Goal: Book appointment/travel/reservation

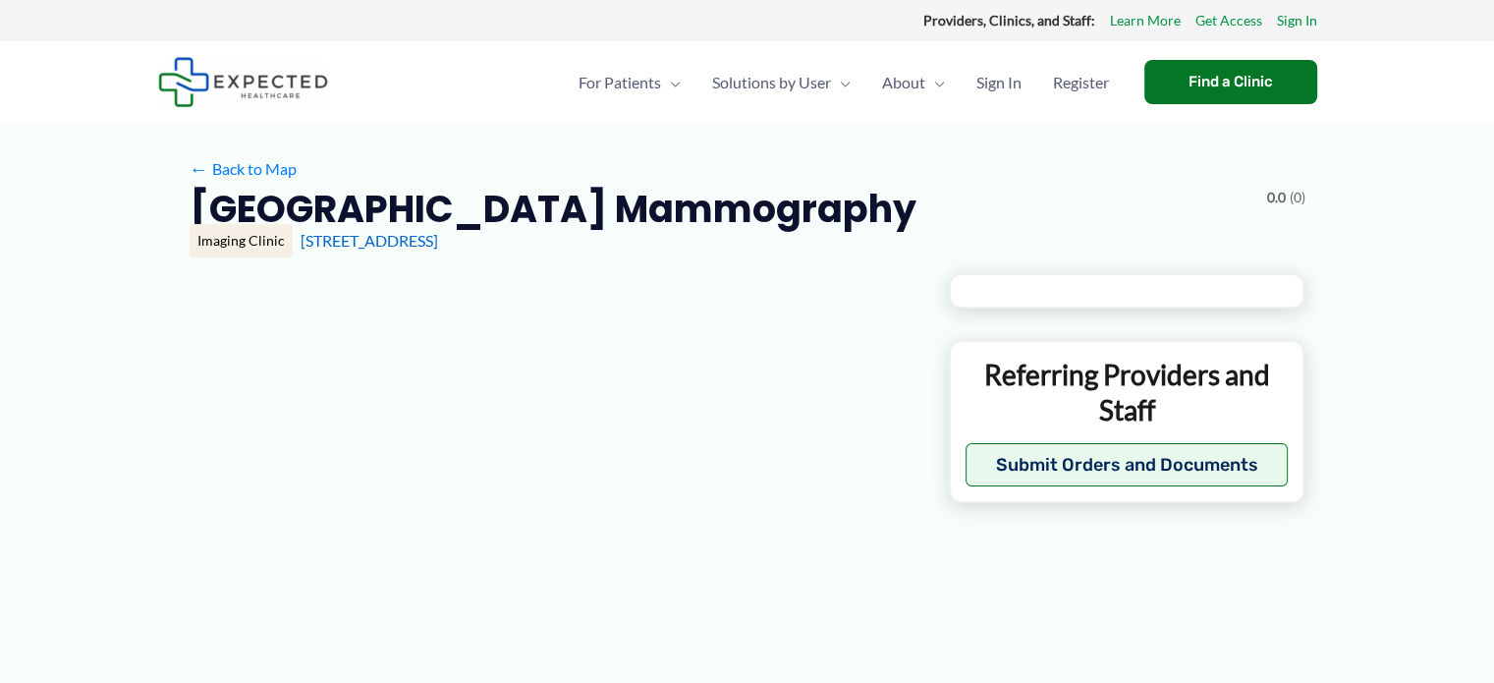
type input "**********"
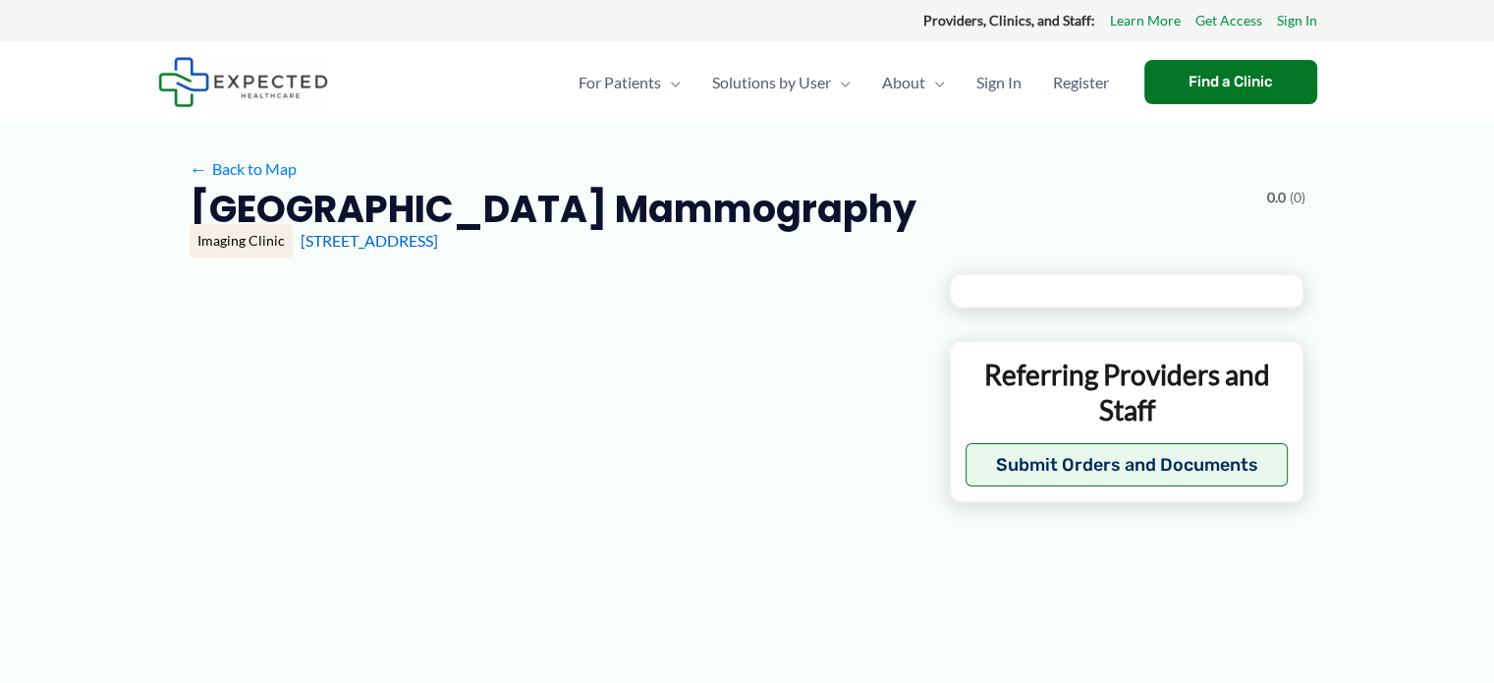
type input "**********"
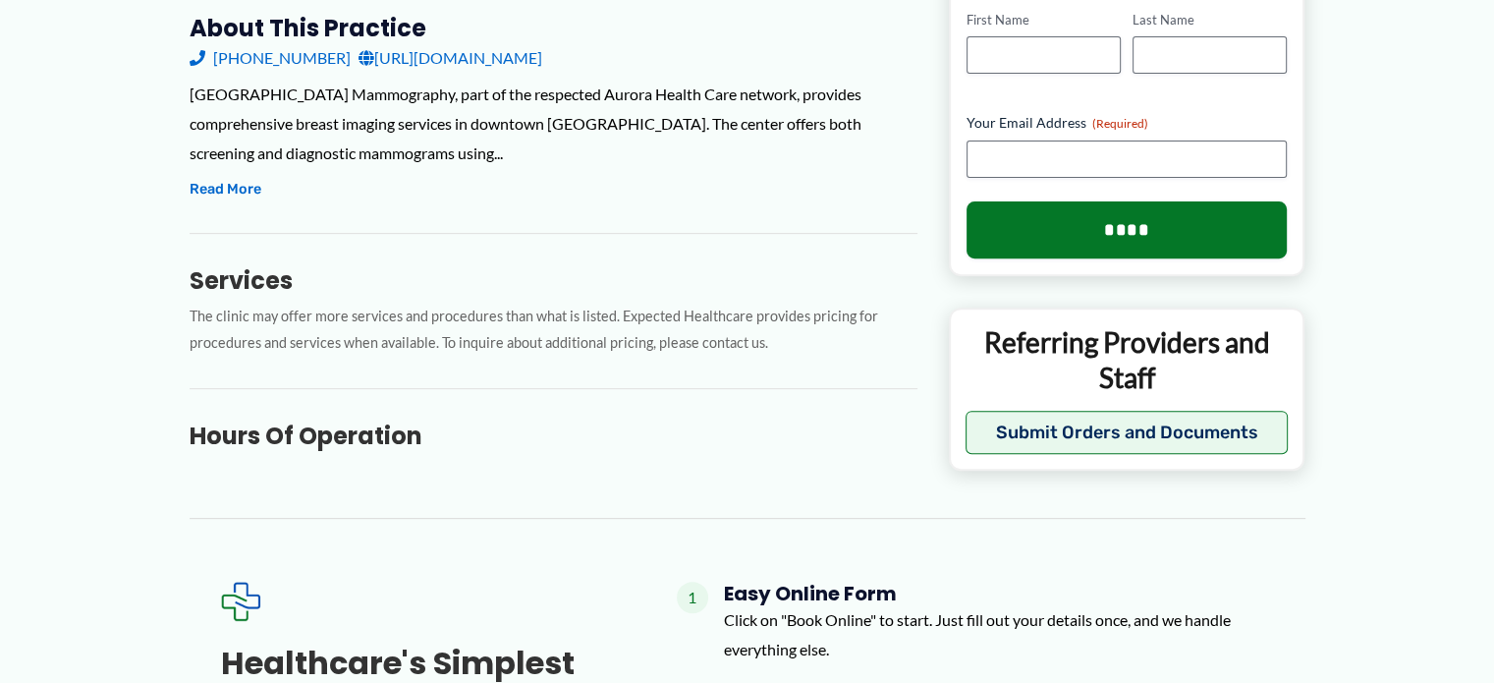
scroll to position [109, 0]
